Goal: Task Accomplishment & Management: Use online tool/utility

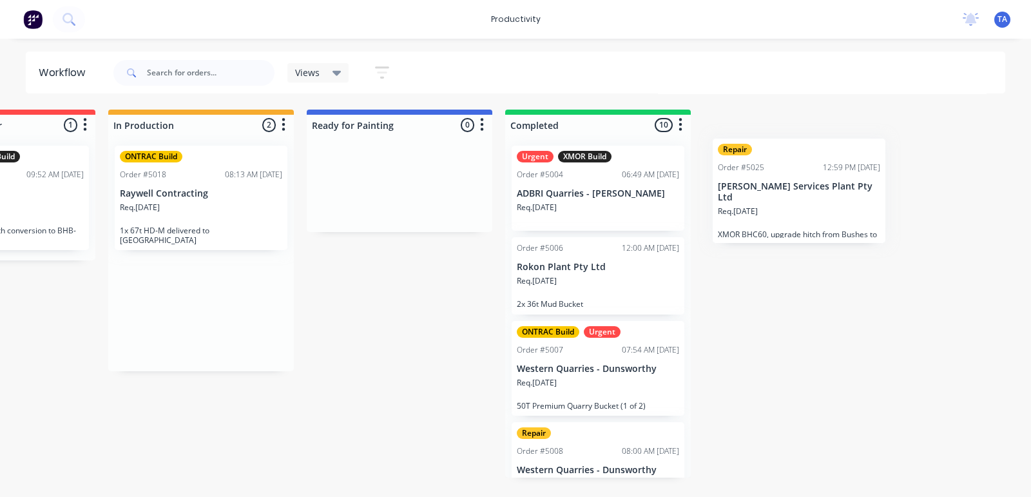
scroll to position [0, 533]
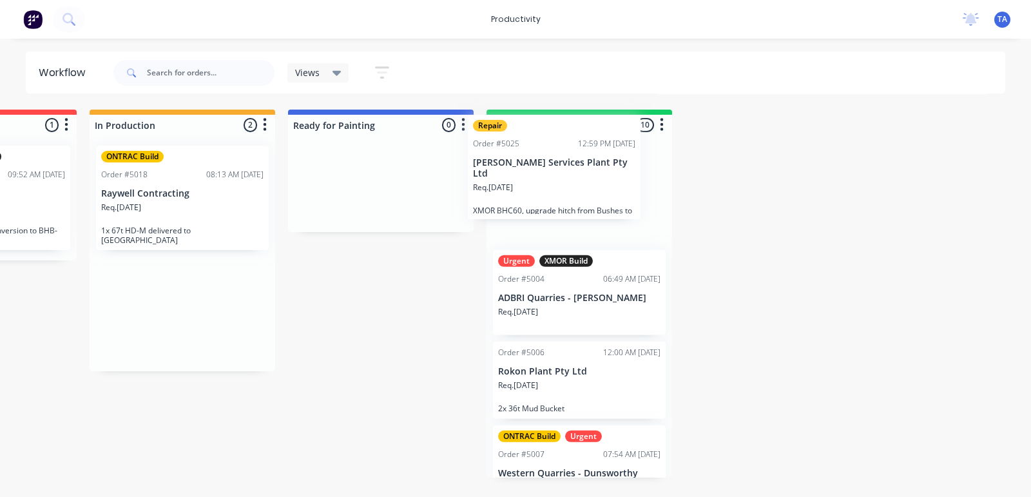
drag, startPoint x: 645, startPoint y: 315, endPoint x: 599, endPoint y: 184, distance: 139.3
click at [599, 184] on div "On Hold 1 Sort By Created date Required date Order number Customer name Most re…" at bounding box center [251, 293] width 1588 height 368
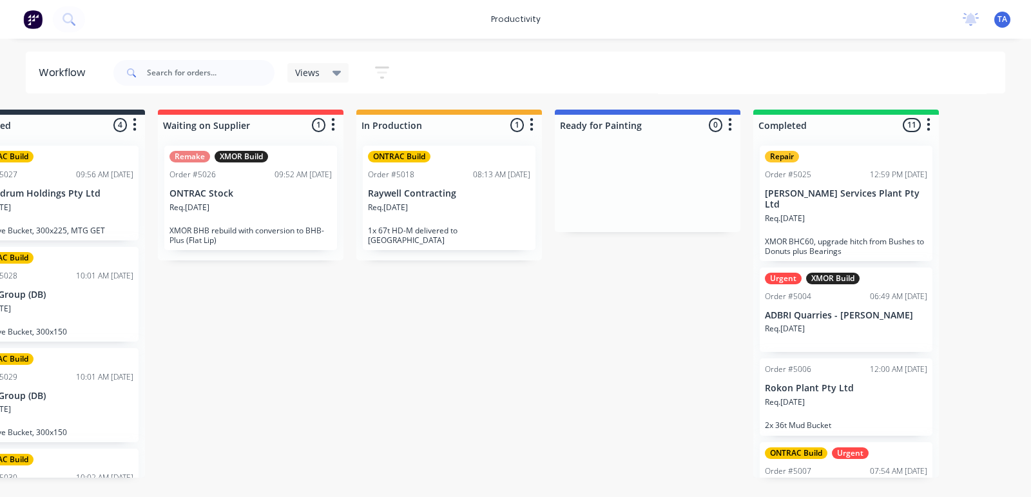
scroll to position [0, 264]
click at [433, 204] on div "Req. 29/07/25" at bounding box center [451, 213] width 162 height 22
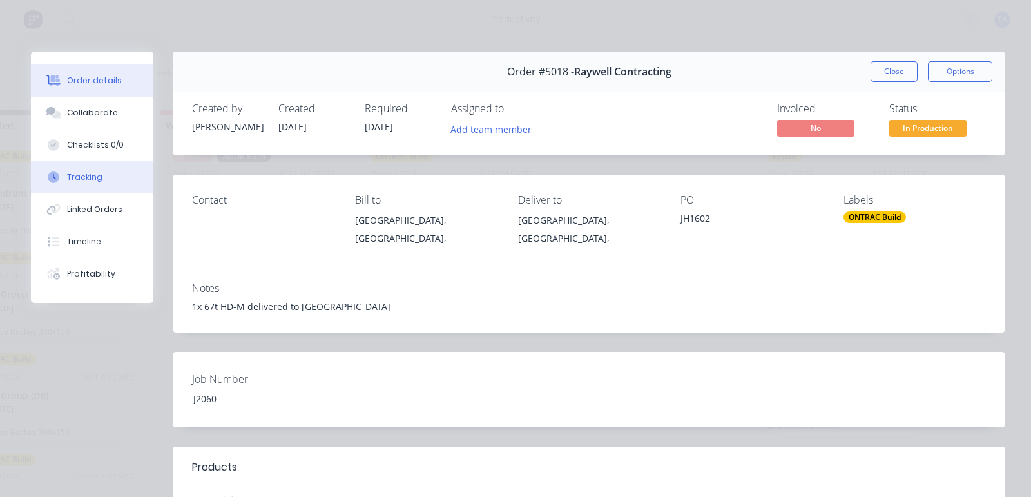
click at [94, 170] on button "Tracking" at bounding box center [92, 177] width 122 height 32
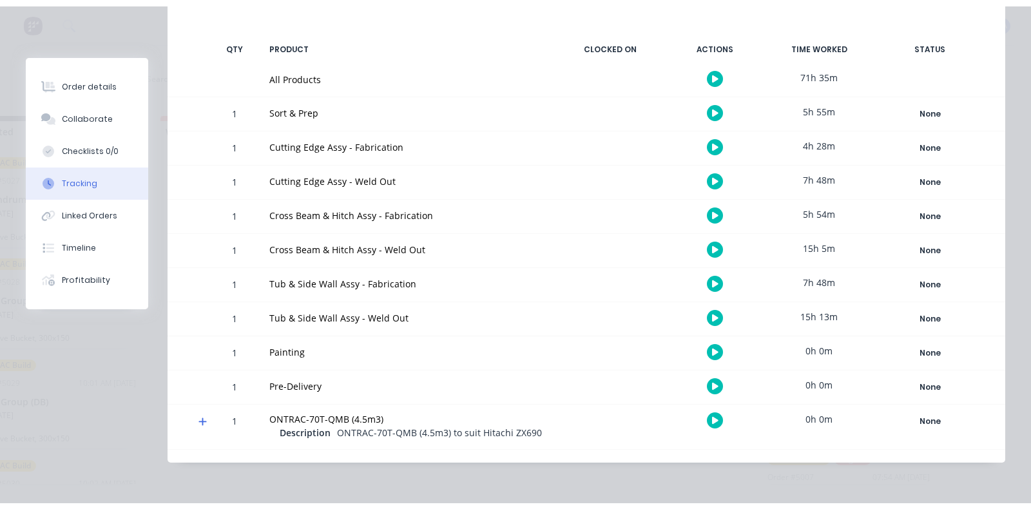
scroll to position [261, 0]
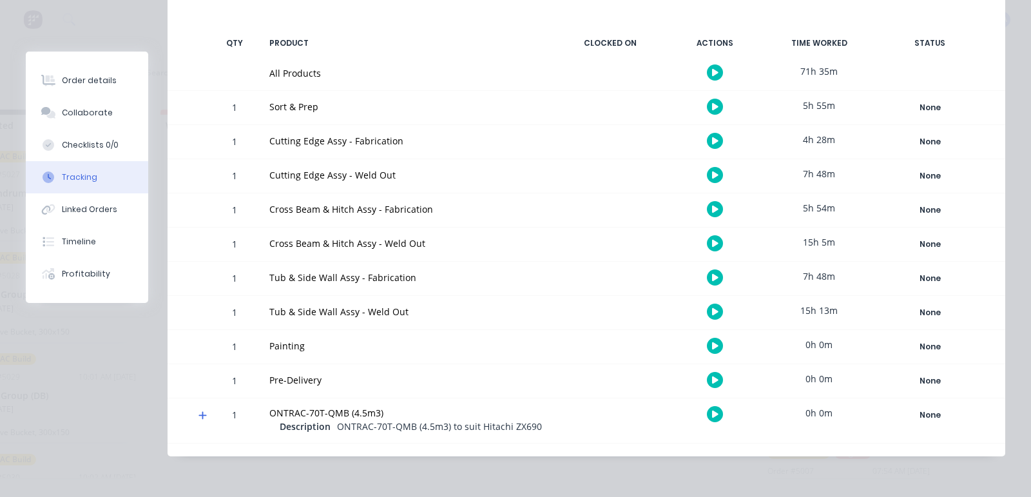
click at [707, 303] on button "button" at bounding box center [715, 311] width 16 height 16
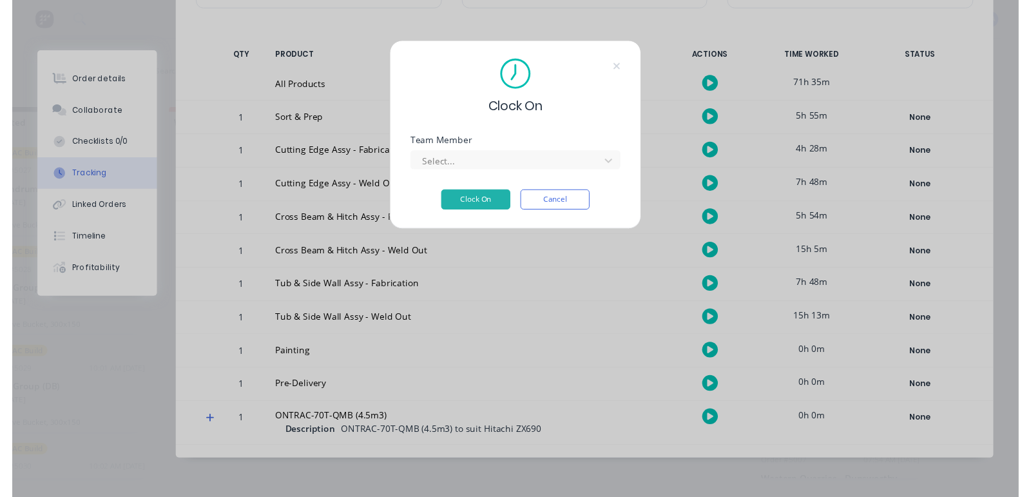
scroll to position [249, 0]
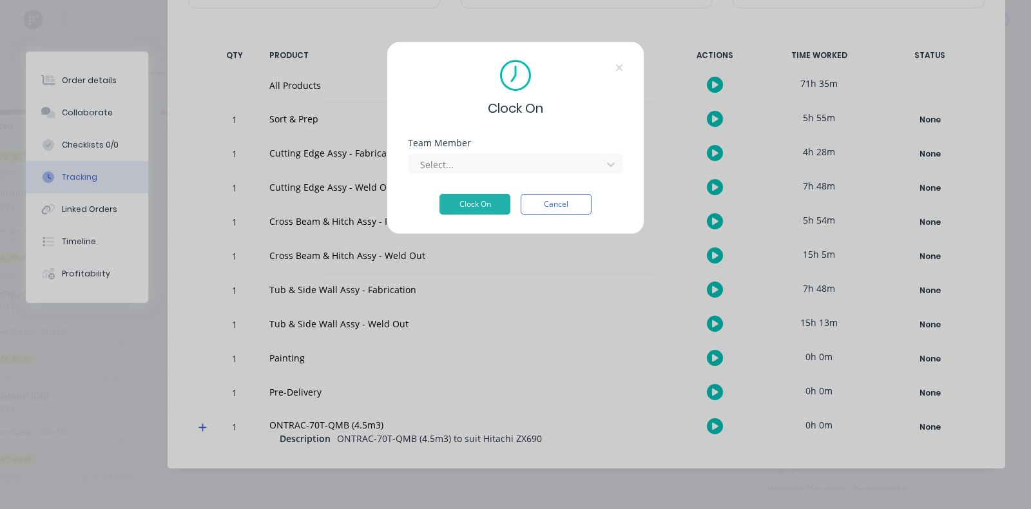
click at [497, 177] on div "Team Member Select..." at bounding box center [515, 165] width 215 height 55
click at [496, 171] on div at bounding box center [507, 165] width 176 height 16
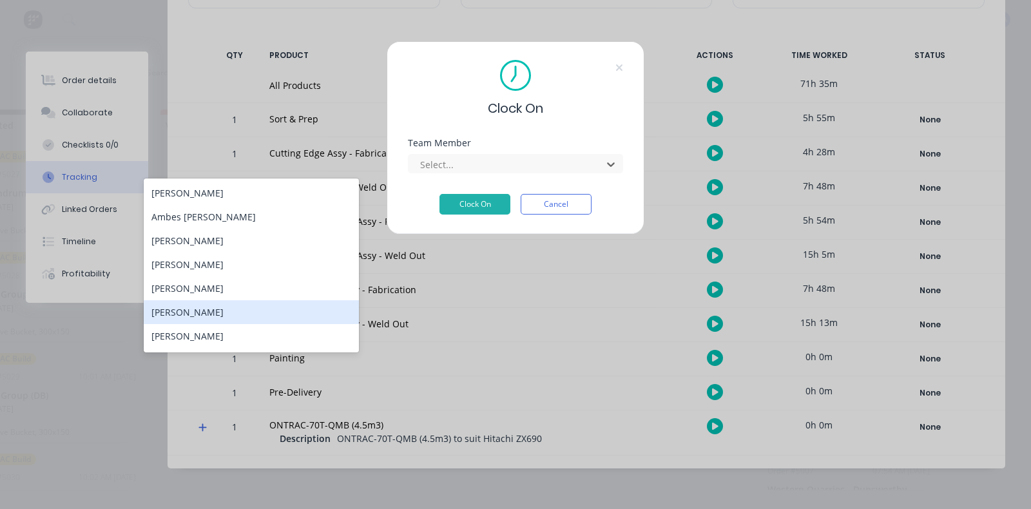
click at [276, 312] on div "Jack Dixon" at bounding box center [251, 312] width 215 height 24
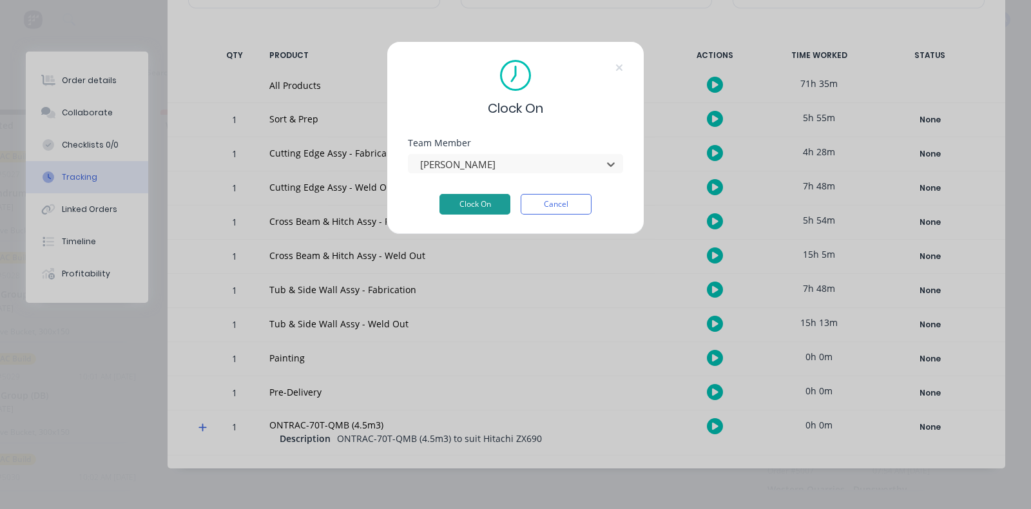
click at [473, 207] on button "Clock On" at bounding box center [474, 204] width 71 height 21
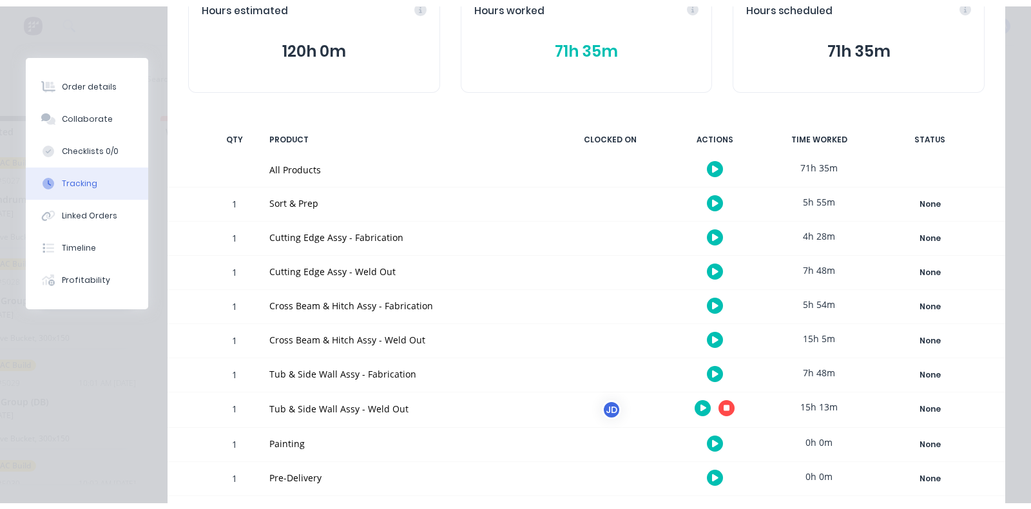
scroll to position [262, 0]
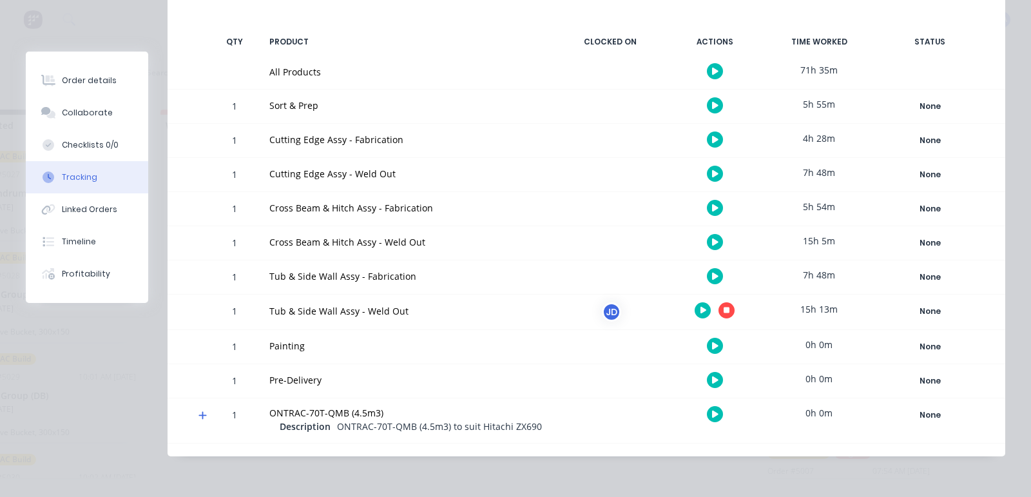
click at [694, 303] on button "button" at bounding box center [702, 310] width 16 height 16
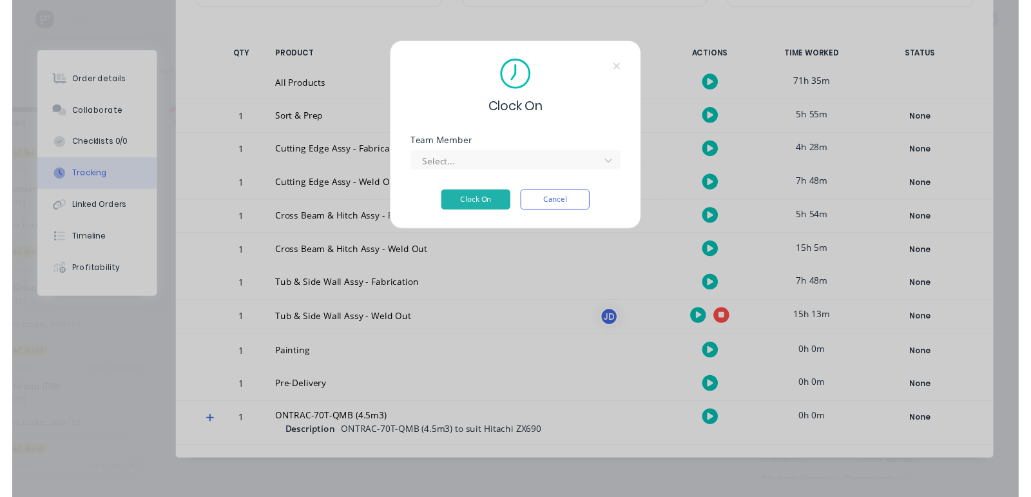
scroll to position [250, 0]
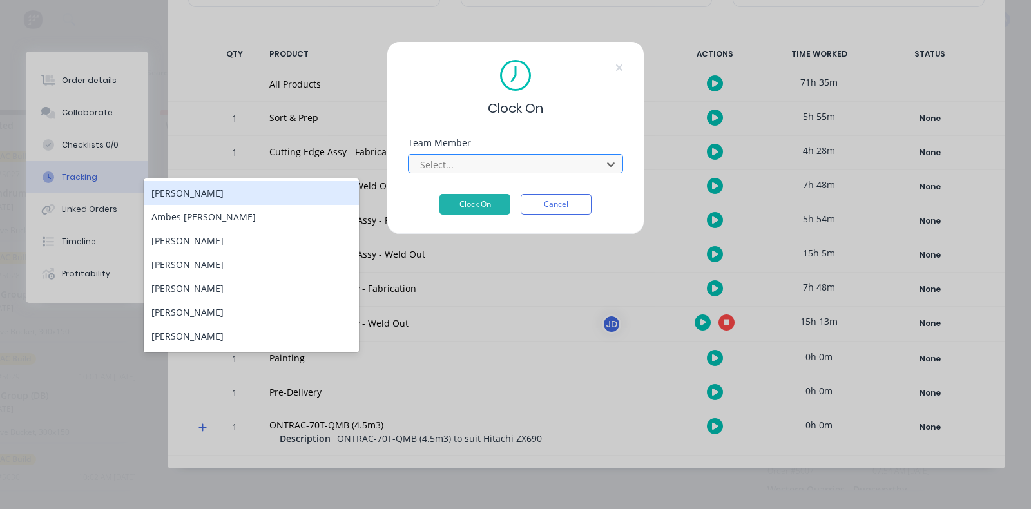
click at [531, 160] on div at bounding box center [507, 165] width 176 height 16
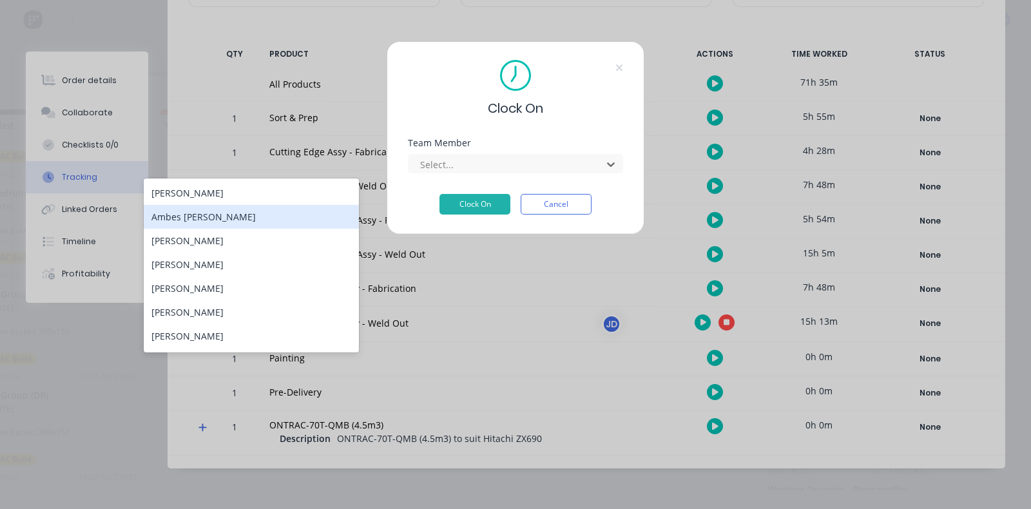
click at [222, 219] on div "Ambes Yosief" at bounding box center [251, 217] width 215 height 24
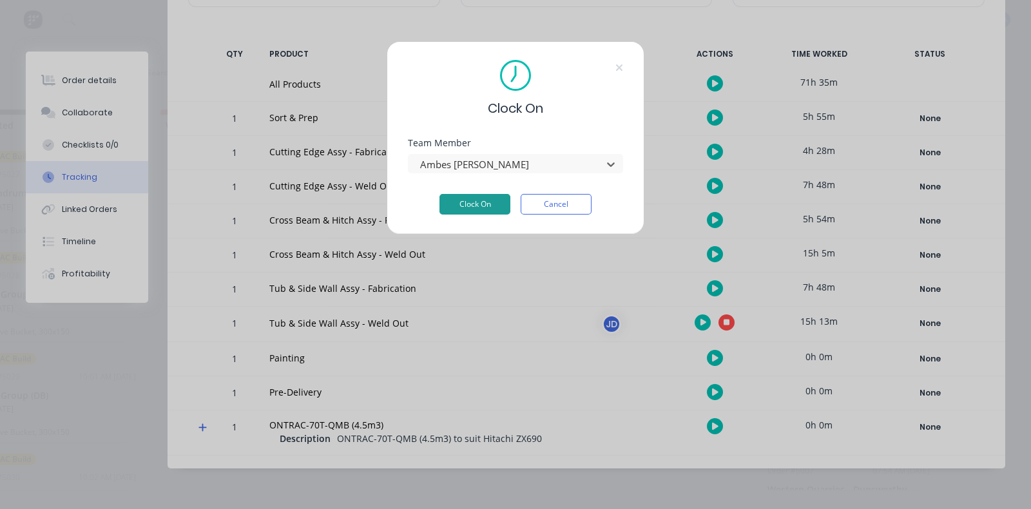
click at [464, 203] on button "Clock On" at bounding box center [474, 204] width 71 height 21
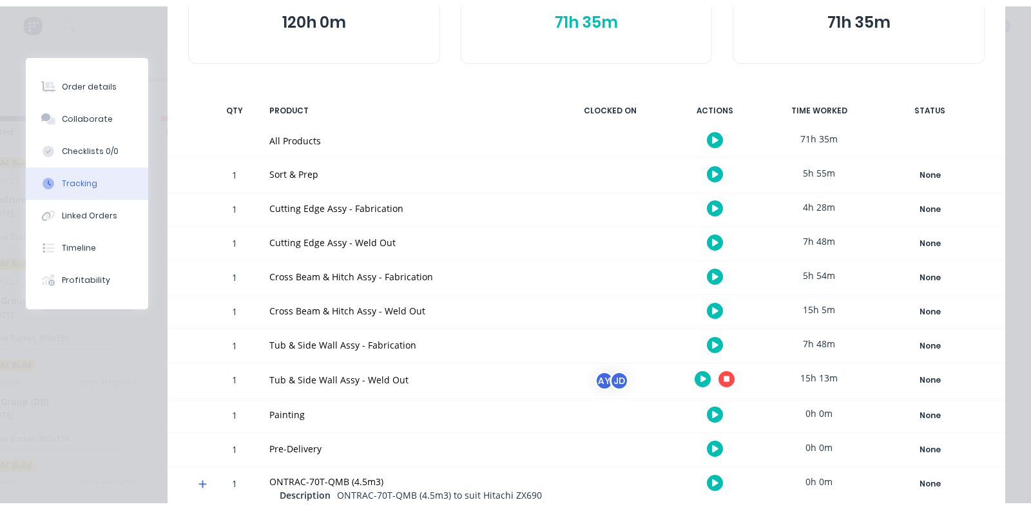
scroll to position [262, 0]
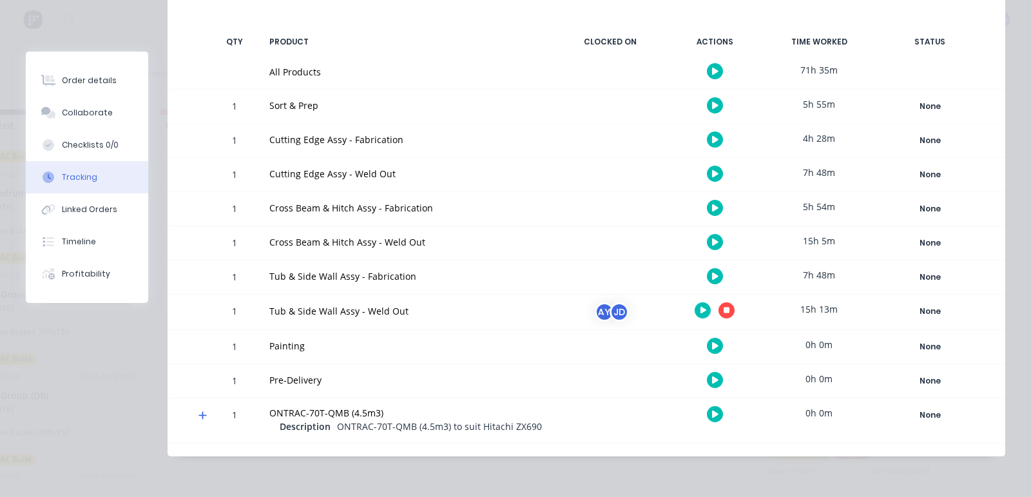
click at [723, 307] on icon "button" at bounding box center [726, 310] width 6 height 6
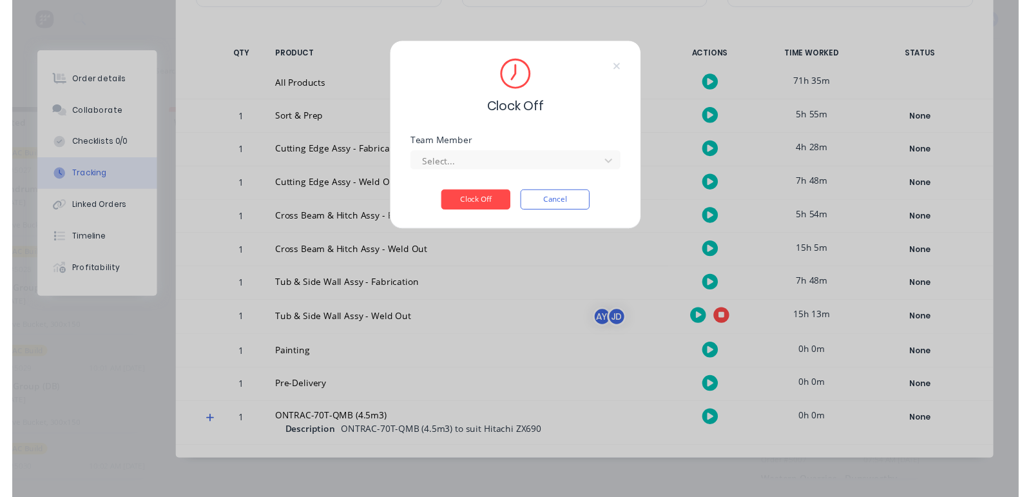
scroll to position [250, 0]
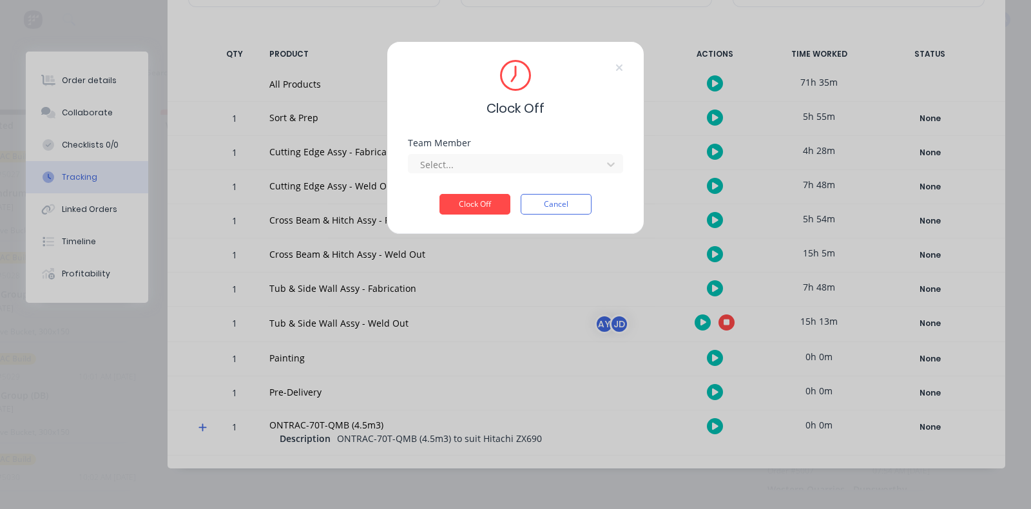
click at [506, 175] on div "Team Member Select..." at bounding box center [515, 165] width 215 height 55
click at [506, 167] on div at bounding box center [507, 165] width 176 height 16
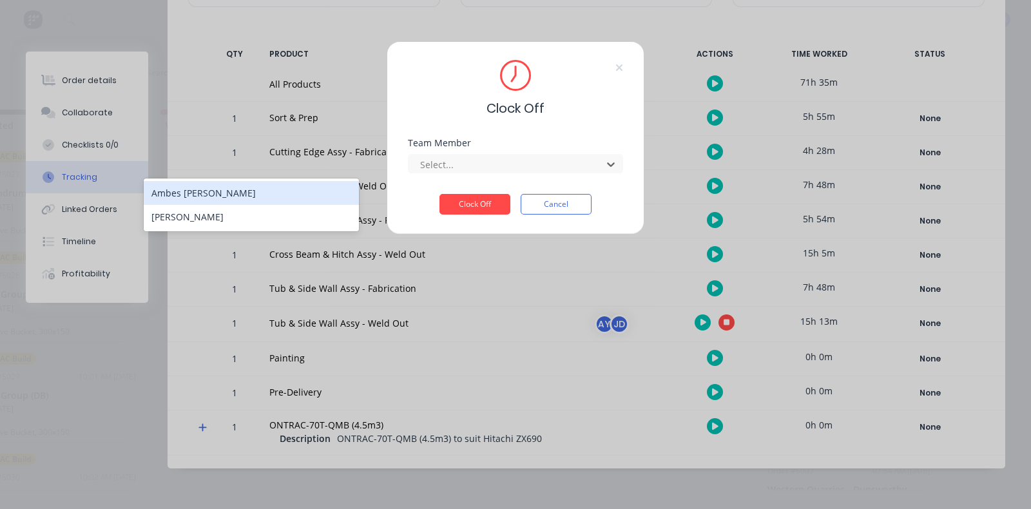
click at [337, 196] on div "Ambes Yosief" at bounding box center [251, 193] width 215 height 24
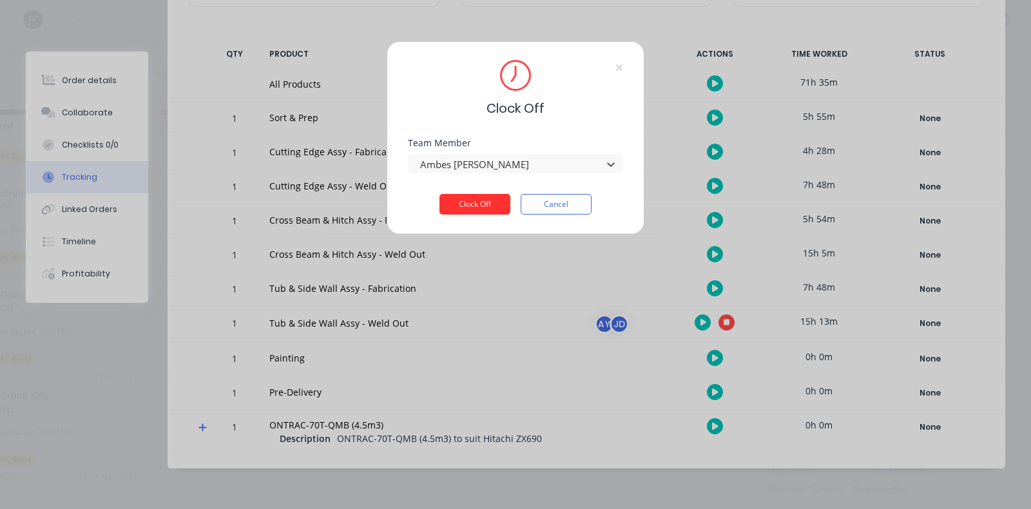
click at [463, 204] on button "Clock Off" at bounding box center [474, 204] width 71 height 21
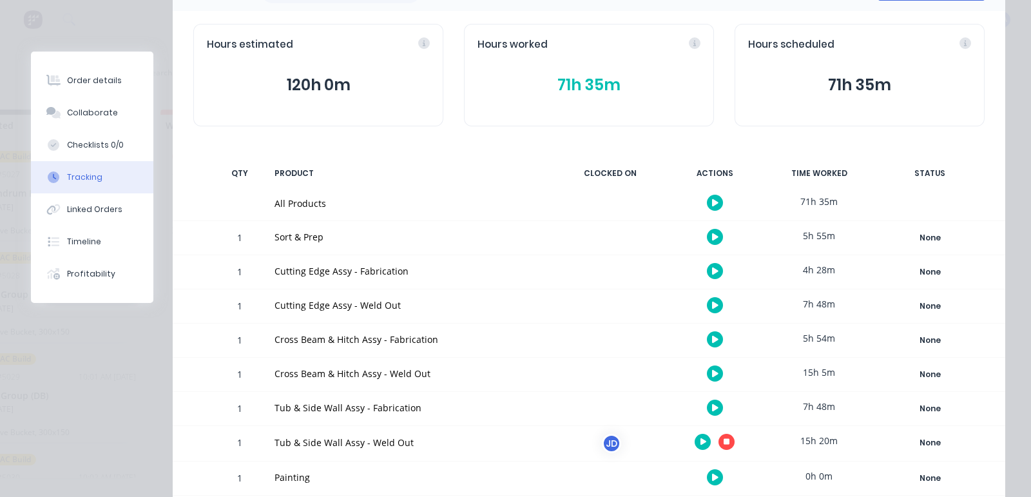
scroll to position [242, 0]
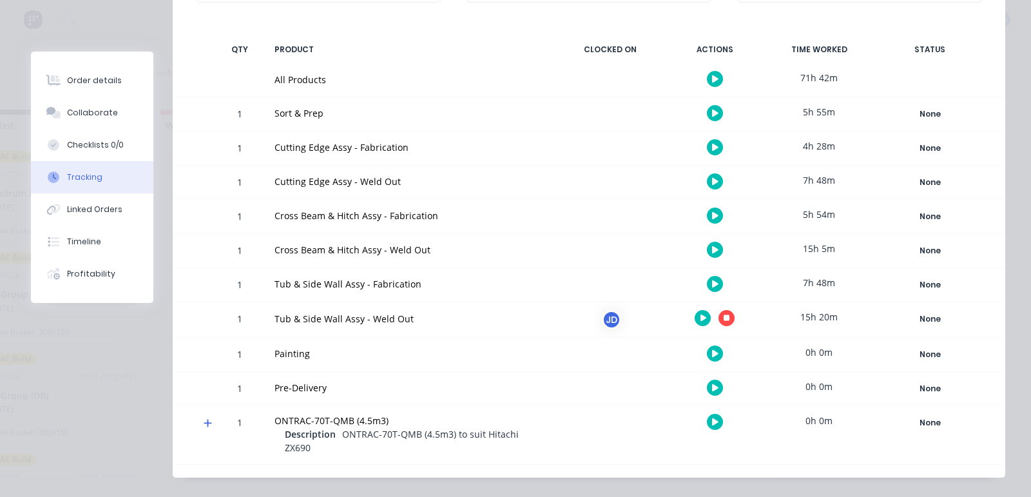
click at [700, 314] on icon "button" at bounding box center [703, 318] width 6 height 8
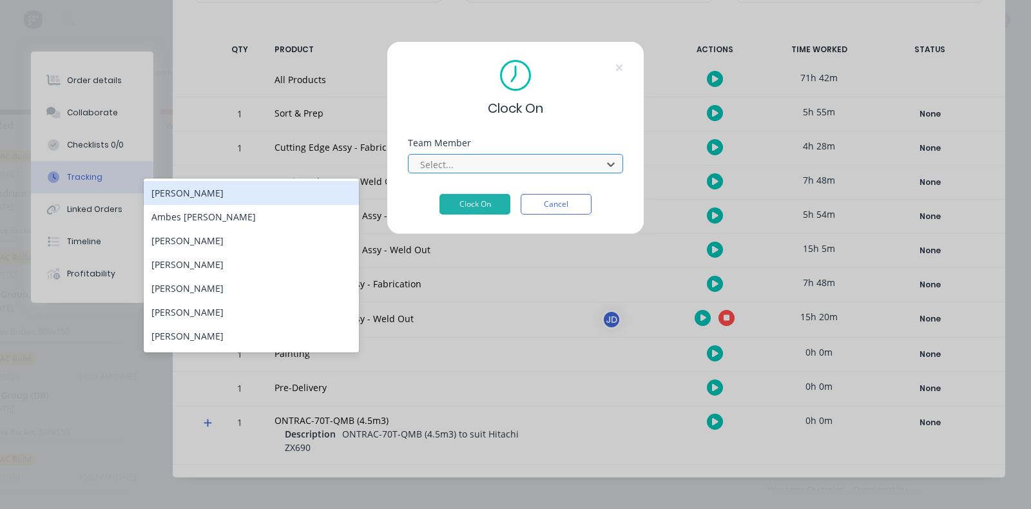
click at [525, 158] on div at bounding box center [507, 165] width 176 height 16
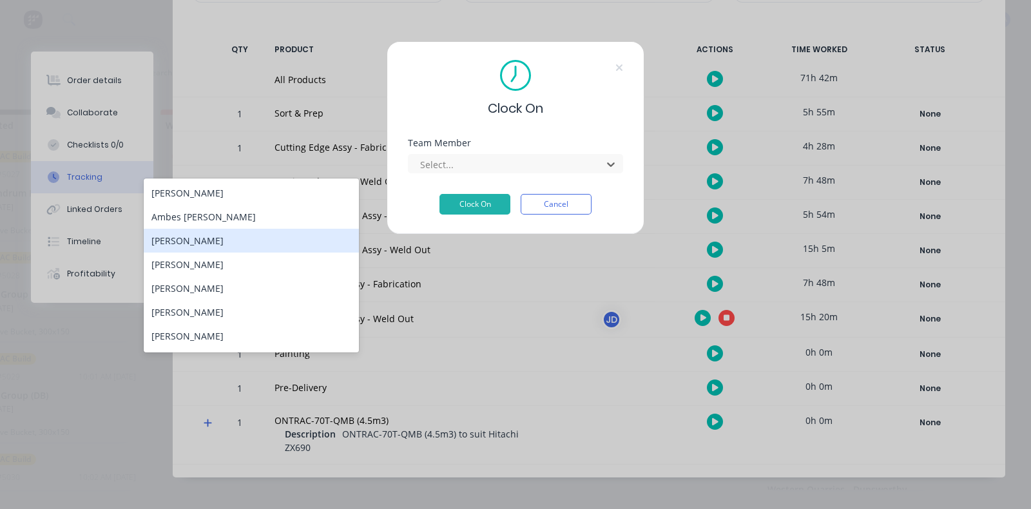
click at [191, 247] on div "Brian Osorio" at bounding box center [251, 241] width 215 height 24
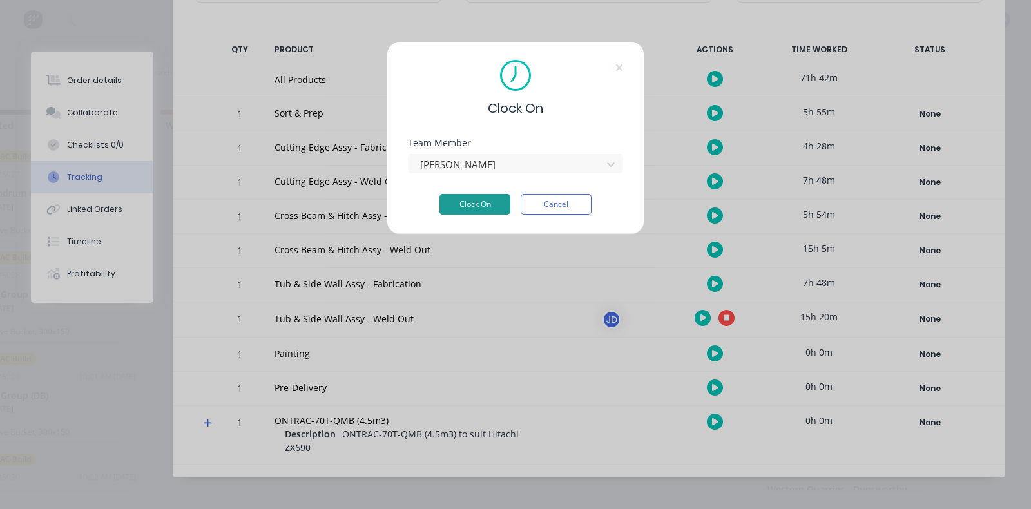
click at [500, 206] on button "Clock On" at bounding box center [474, 204] width 71 height 21
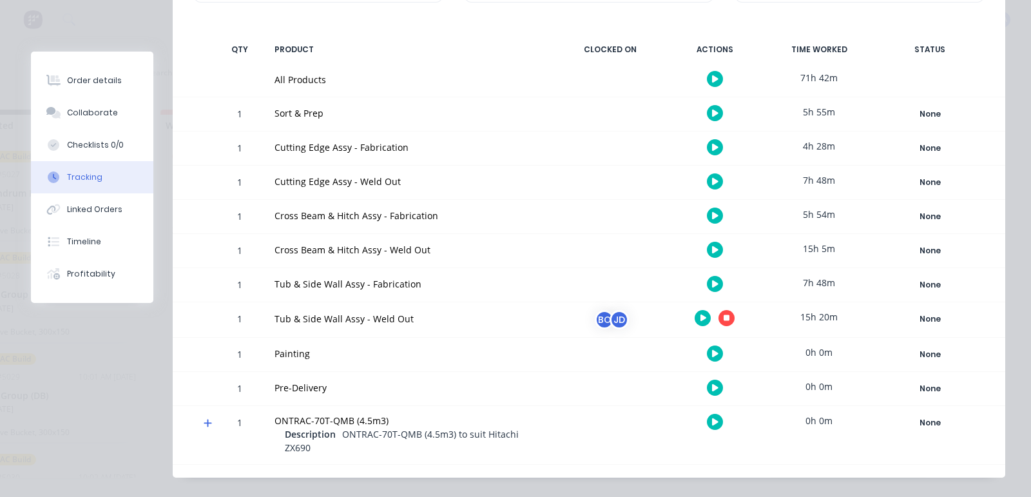
scroll to position [0, 0]
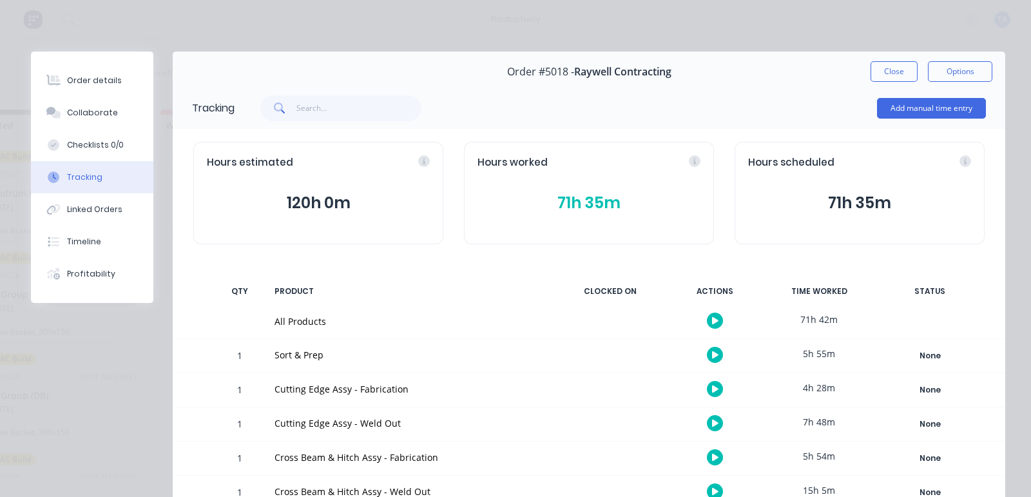
drag, startPoint x: 868, startPoint y: 65, endPoint x: 862, endPoint y: 68, distance: 6.6
click at [870, 66] on button "Close" at bounding box center [893, 71] width 47 height 21
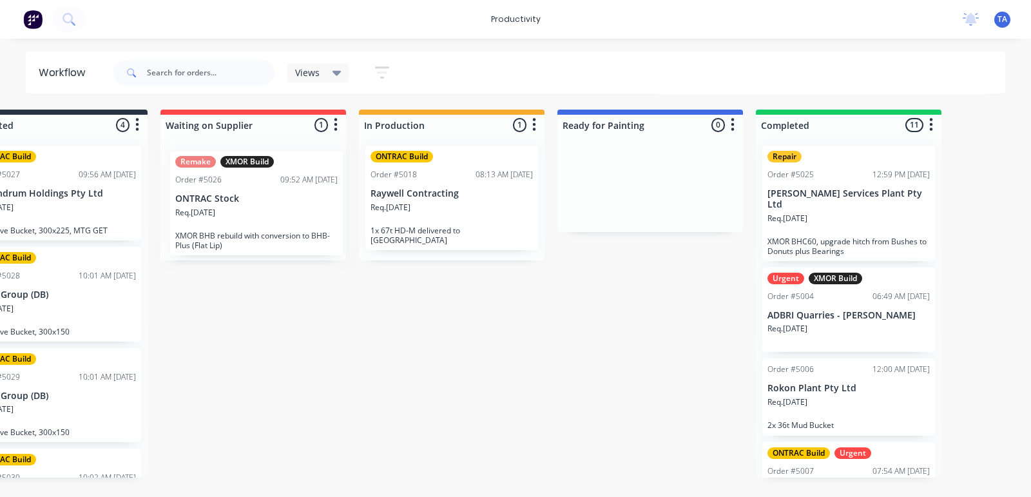
scroll to position [0, 263]
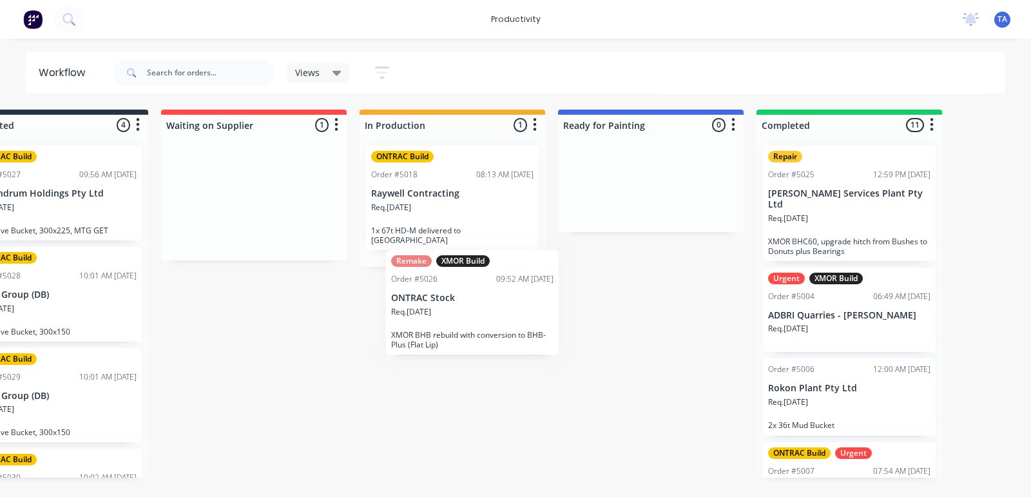
drag, startPoint x: 247, startPoint y: 211, endPoint x: 467, endPoint y: 315, distance: 243.2
click at [470, 317] on div "On Hold 1 Sort By Created date Required date Order number Customer name Most re…" at bounding box center [521, 293] width 1588 height 368
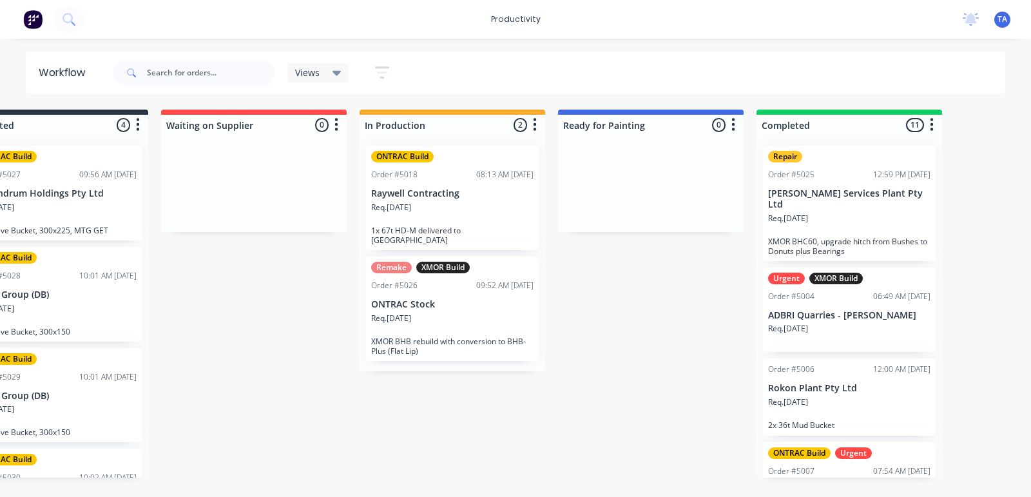
click at [447, 312] on div "Req. 26/08/25" at bounding box center [452, 323] width 162 height 22
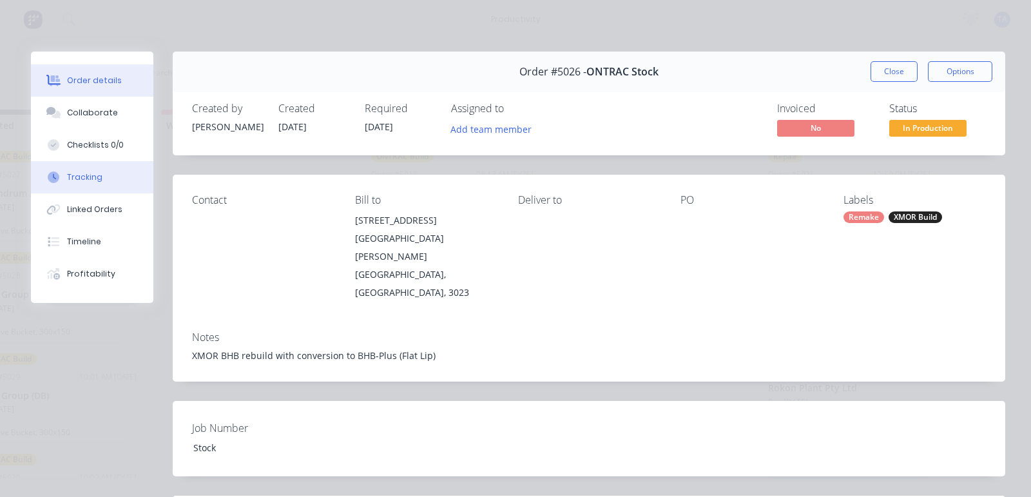
click at [100, 176] on button "Tracking" at bounding box center [92, 177] width 122 height 32
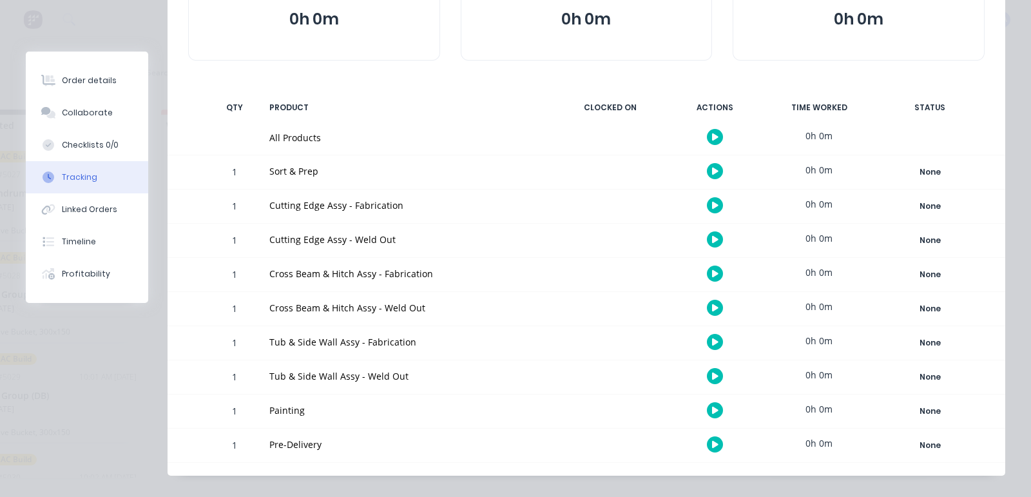
scroll to position [202, 0]
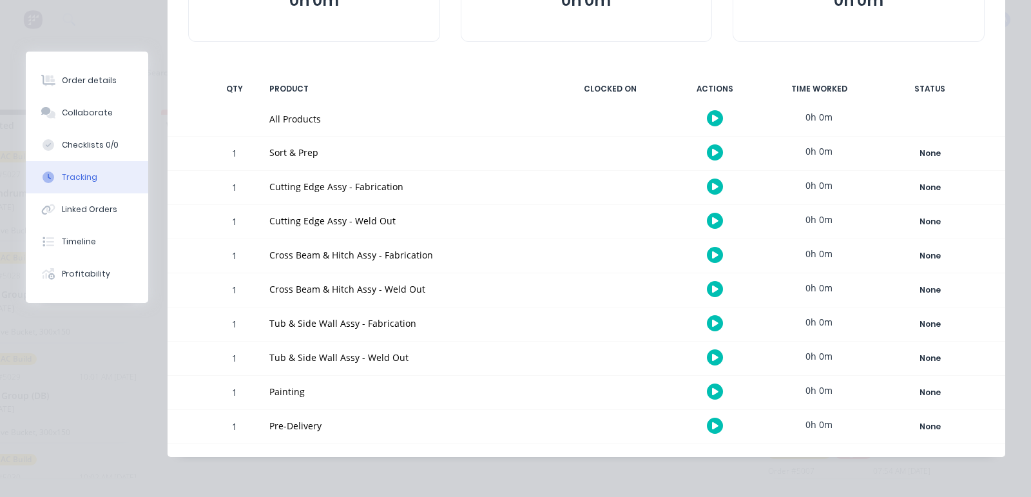
click at [707, 120] on button "button" at bounding box center [715, 118] width 16 height 16
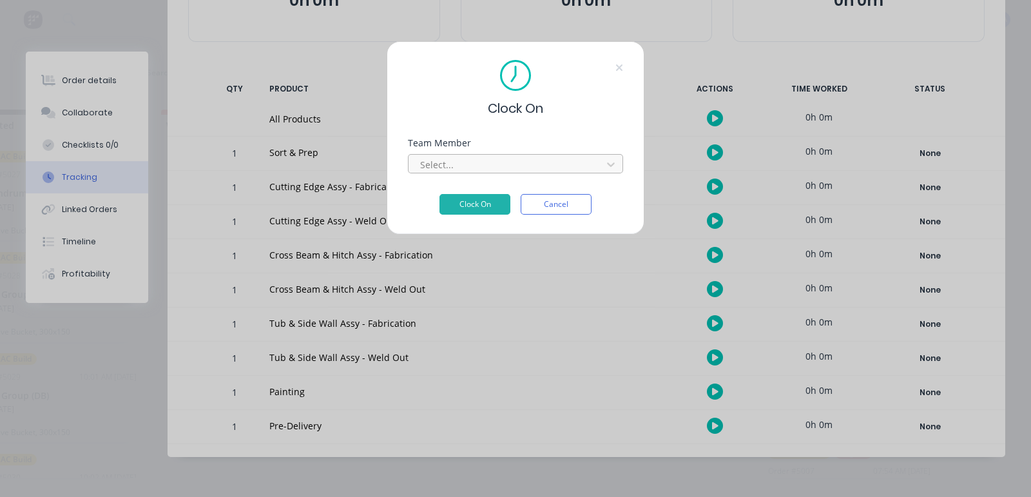
scroll to position [190, 0]
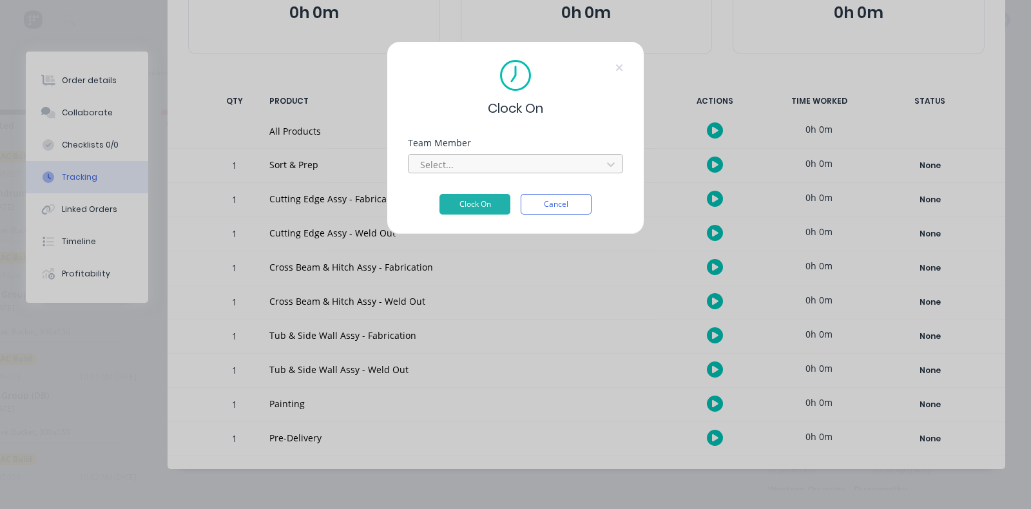
click at [511, 165] on div at bounding box center [507, 165] width 176 height 16
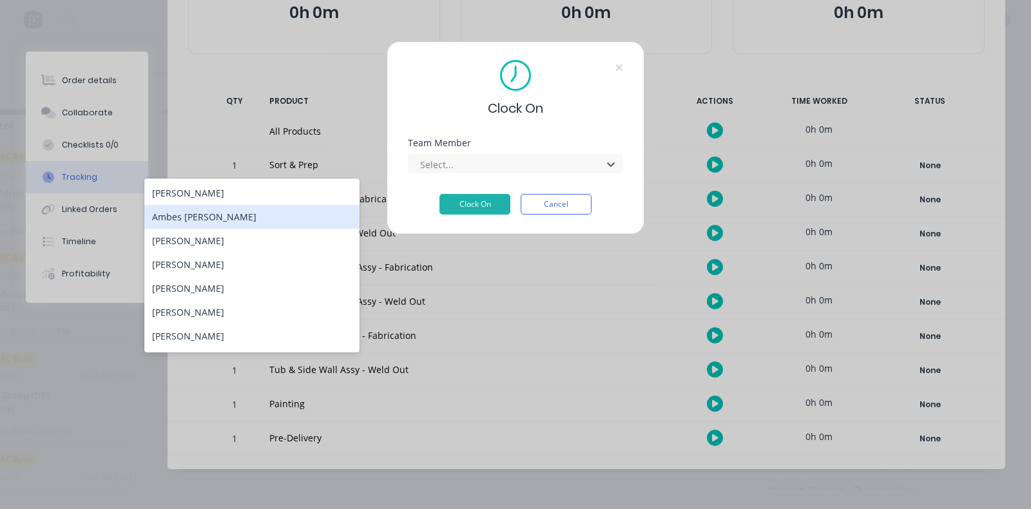
click at [220, 222] on div "Ambes Yosief" at bounding box center [251, 217] width 215 height 24
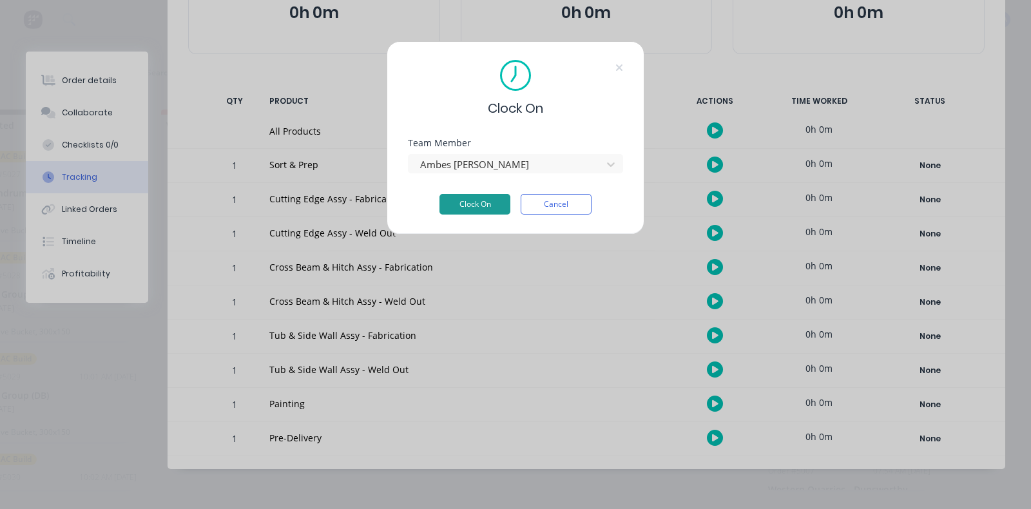
click at [499, 204] on button "Clock On" at bounding box center [474, 204] width 71 height 21
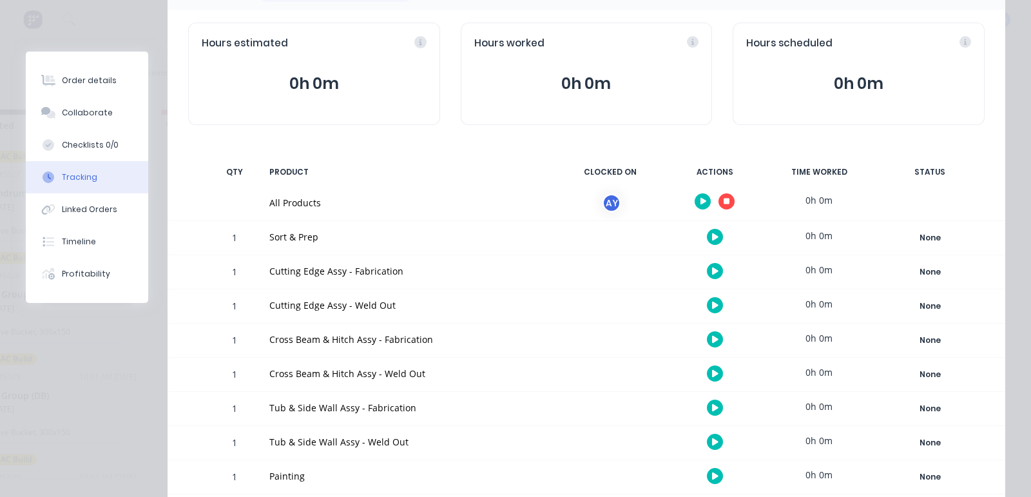
scroll to position [0, 0]
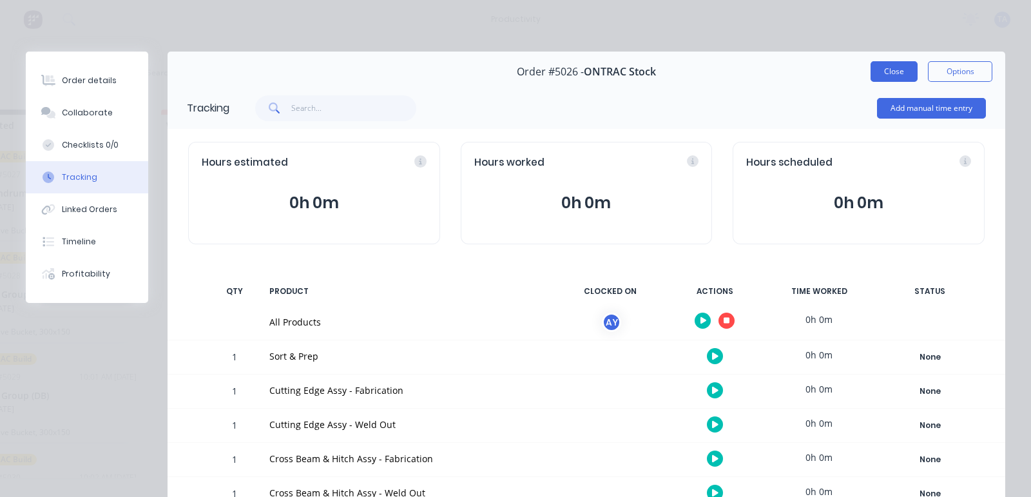
click at [880, 66] on button "Close" at bounding box center [893, 71] width 47 height 21
